Goal: Task Accomplishment & Management: Use online tool/utility

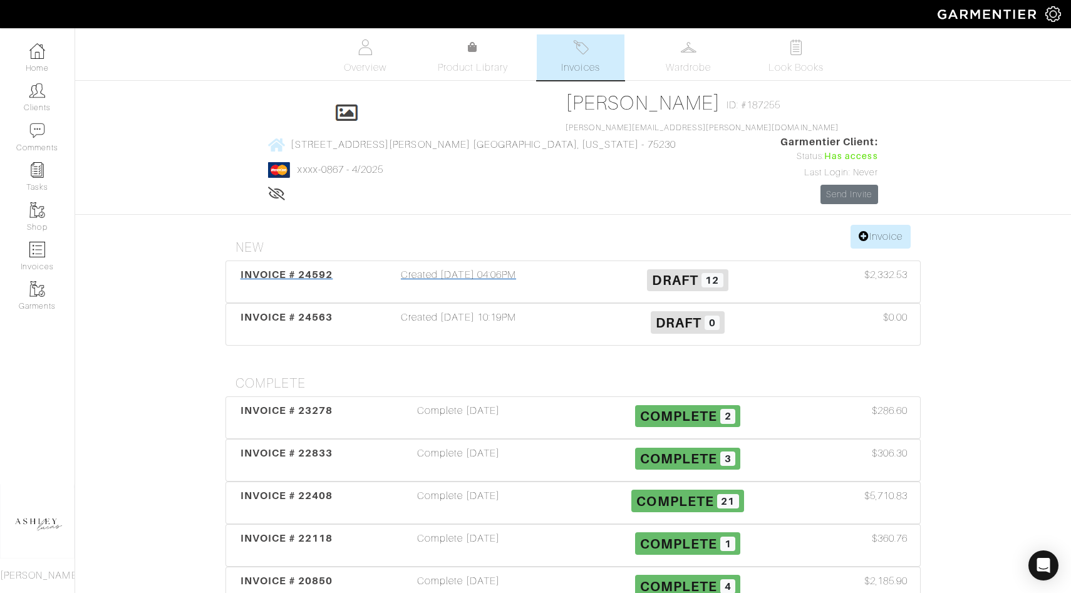
click at [696, 272] on span "Draft" at bounding box center [675, 280] width 46 height 16
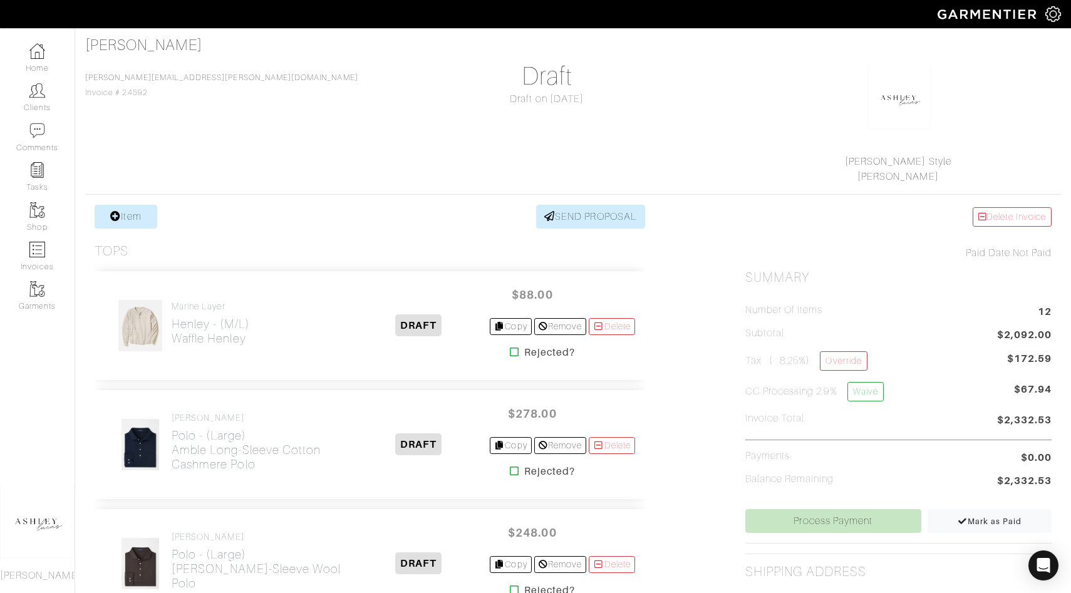
scroll to position [54, 0]
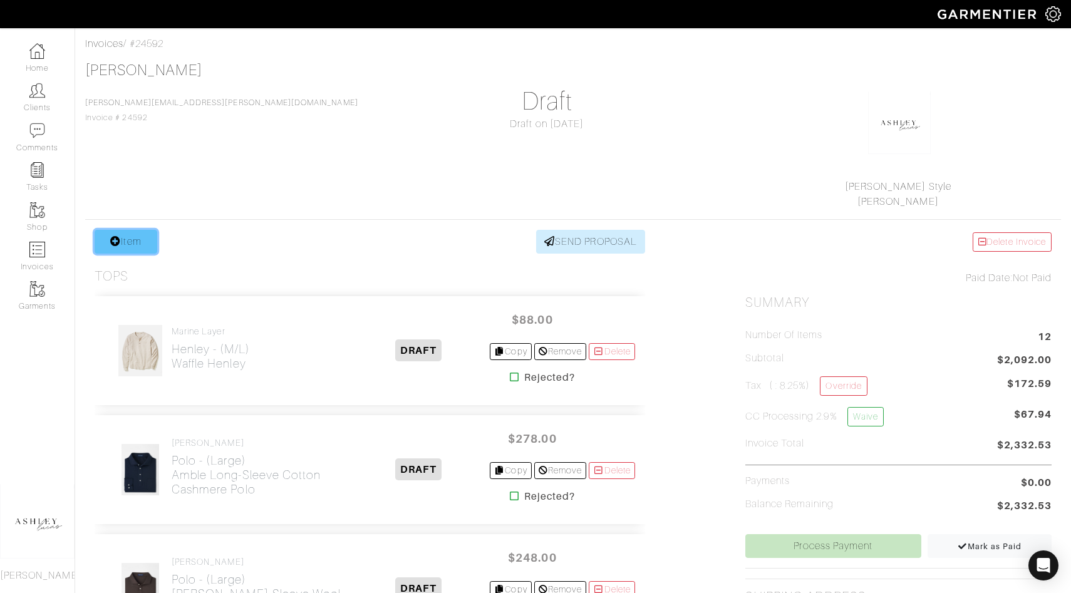
click at [130, 241] on link "Item" at bounding box center [126, 242] width 63 height 24
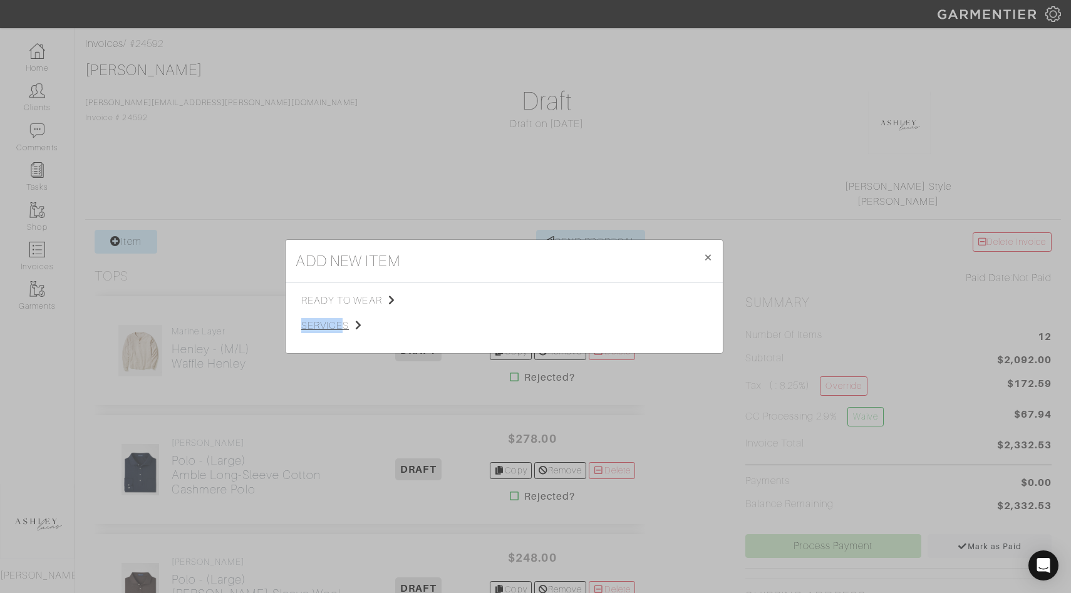
click at [340, 318] on div "ready to wear services" at bounding box center [368, 318] width 135 height 50
click at [333, 322] on span "services" at bounding box center [364, 325] width 126 height 15
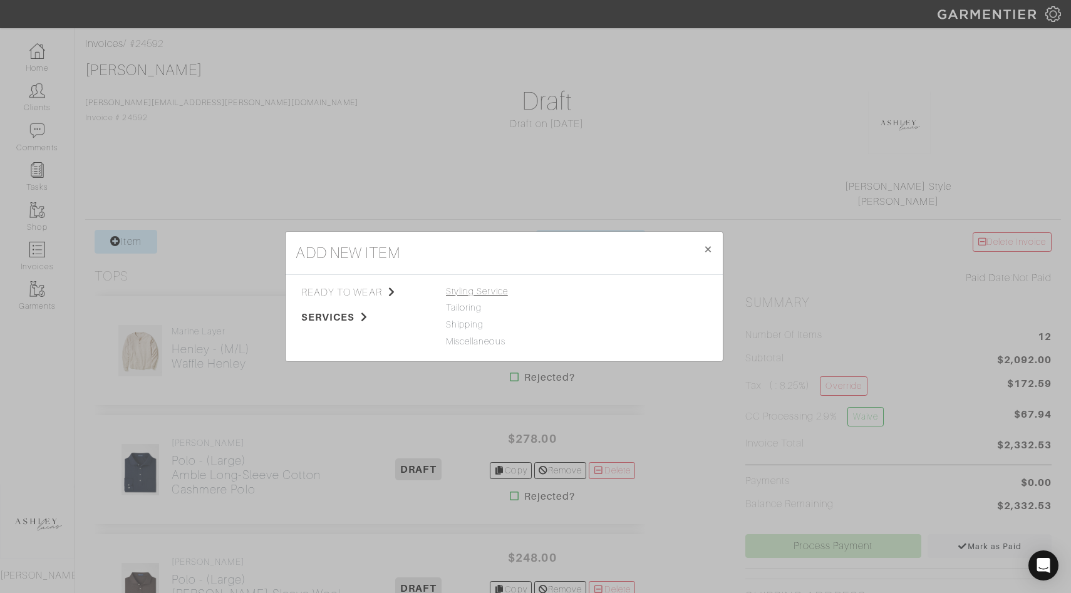
click at [468, 288] on span "Styling Service" at bounding box center [477, 291] width 62 height 10
click at [610, 292] on link "Styling Service" at bounding box center [612, 291] width 62 height 10
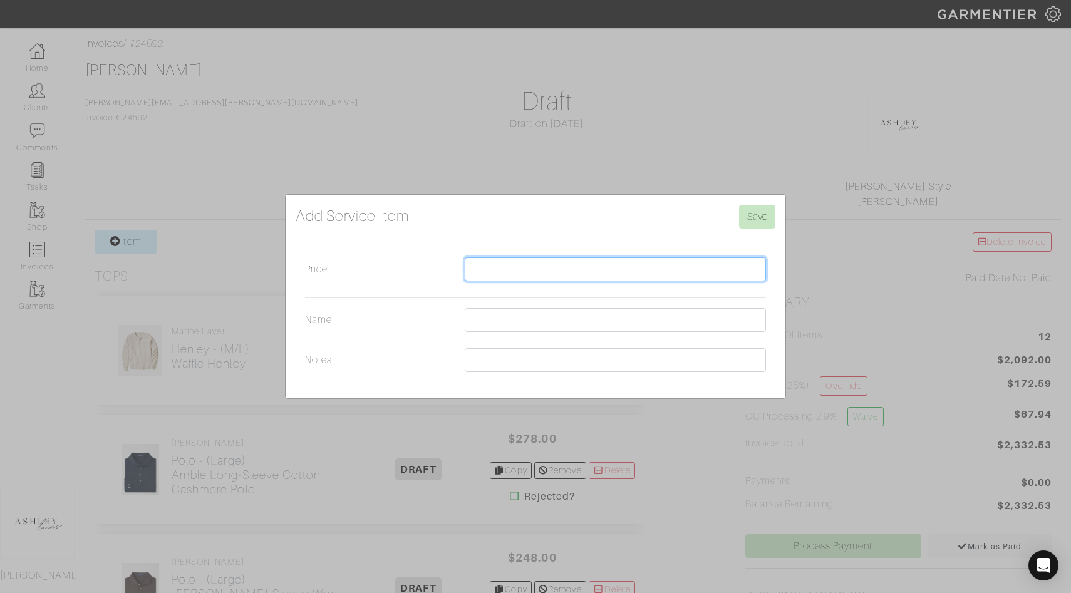
click at [594, 269] on input "Price" at bounding box center [615, 269] width 301 height 24
type input "250.00"
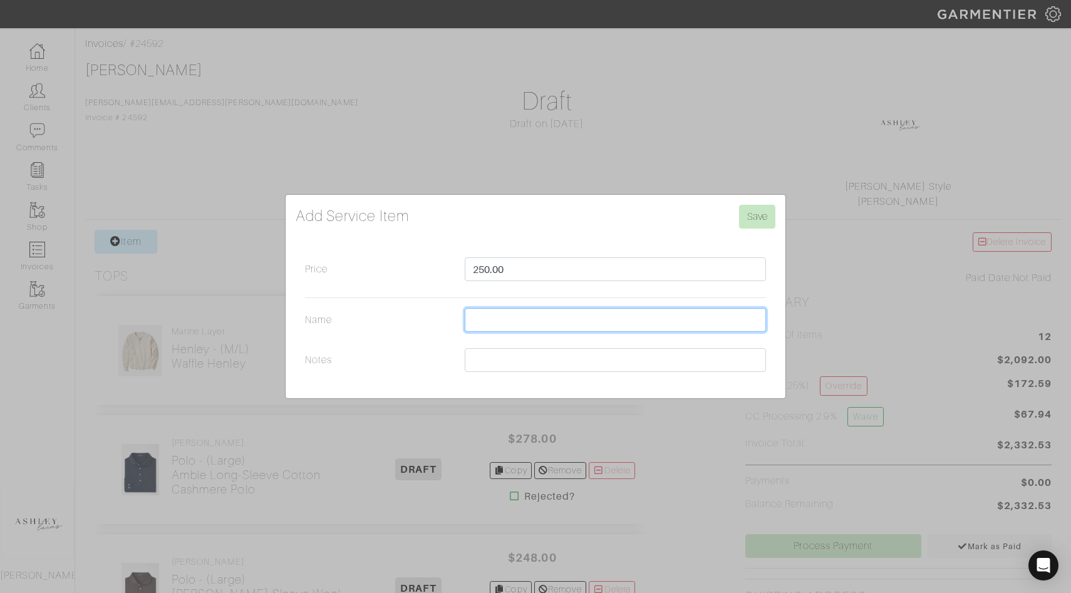
click at [572, 317] on input "Name" at bounding box center [615, 320] width 301 height 24
click at [507, 322] on input "Styling + Outfit Guide" at bounding box center [615, 320] width 301 height 24
type input "Styling Service + Outfit Guide"
click at [760, 221] on input "Save" at bounding box center [757, 217] width 36 height 24
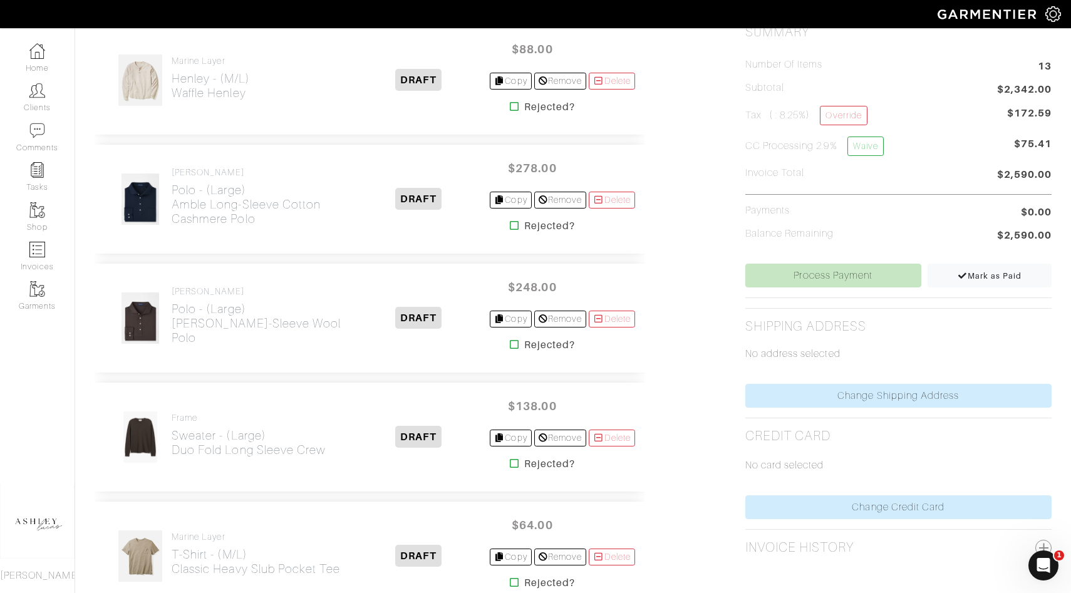
scroll to position [245, 0]
